Goal: Find specific page/section: Find specific page/section

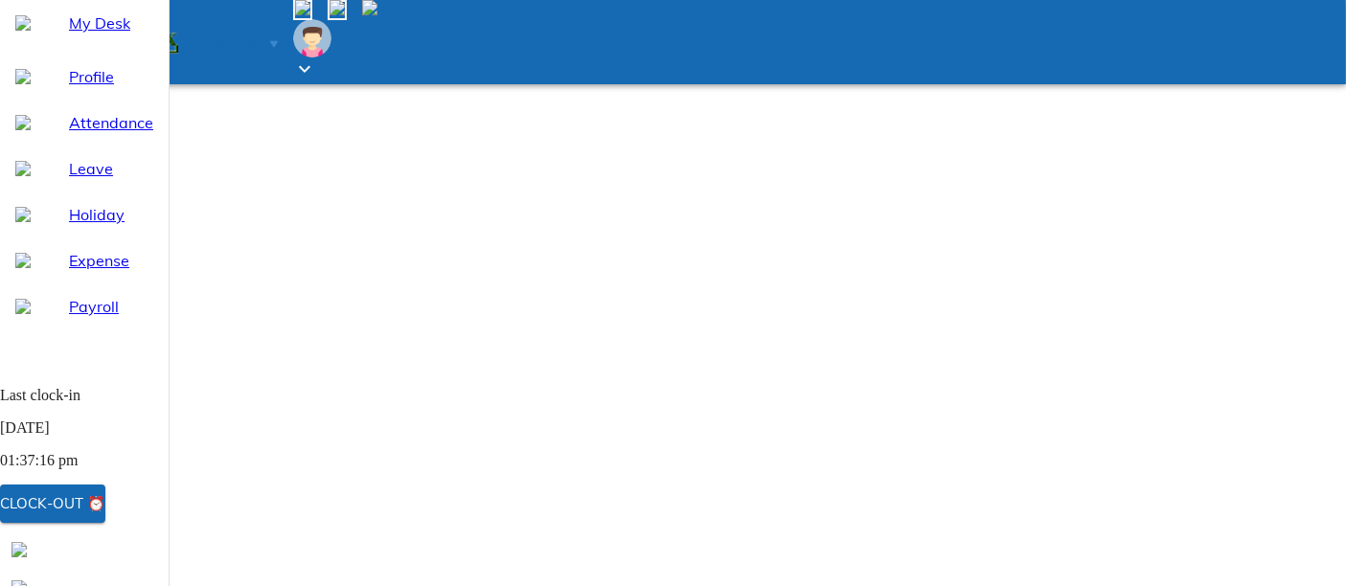
click at [87, 272] on span "Expense" at bounding box center [111, 260] width 84 height 23
select select "9"
click at [83, 318] on span "Payroll" at bounding box center [111, 306] width 84 height 23
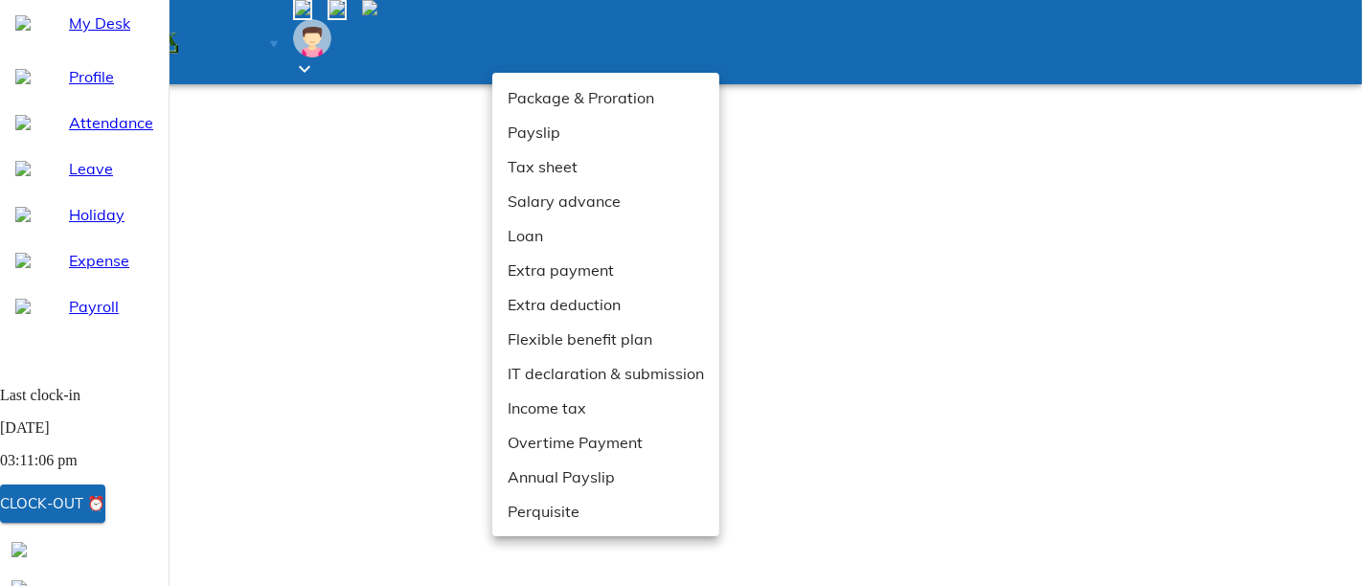
click at [521, 272] on li "Extra payment" at bounding box center [605, 270] width 227 height 34
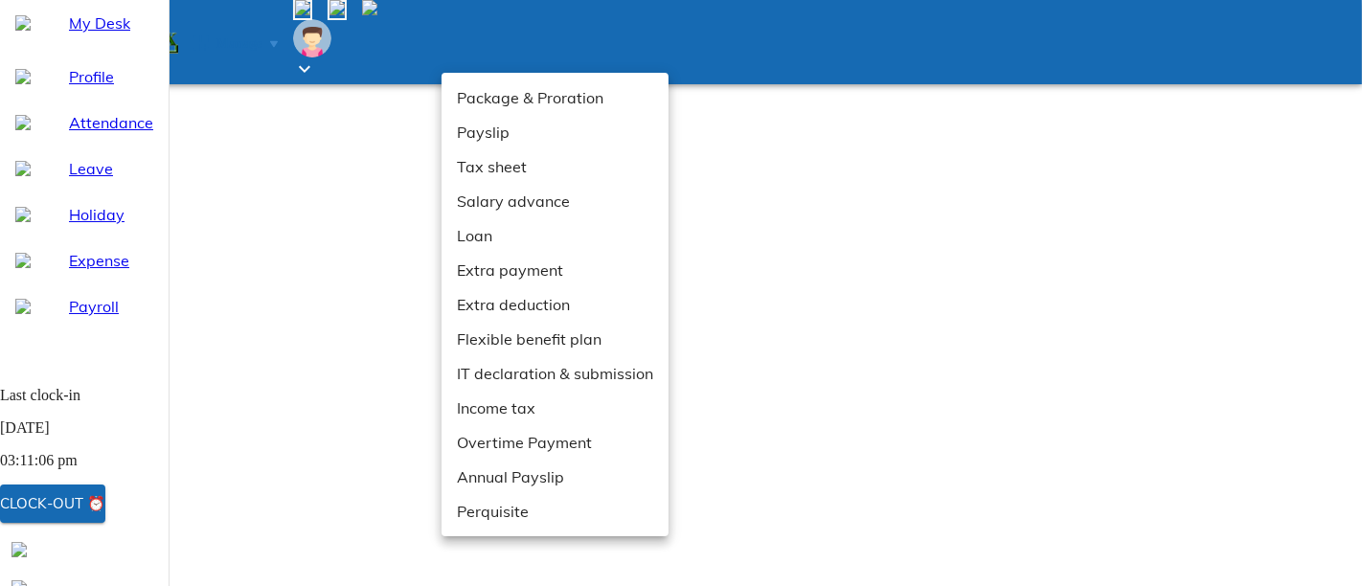
click at [504, 97] on li "Package & Proration" at bounding box center [555, 97] width 227 height 34
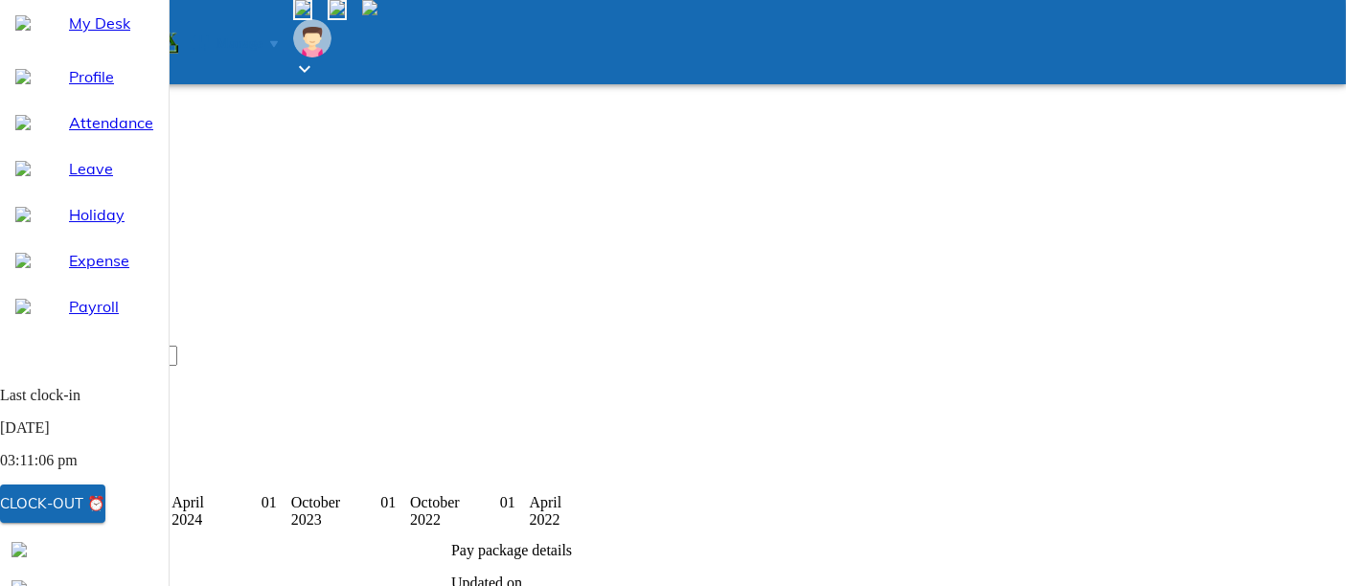
scroll to position [261, 0]
